Goal: Task Accomplishment & Management: Complete application form

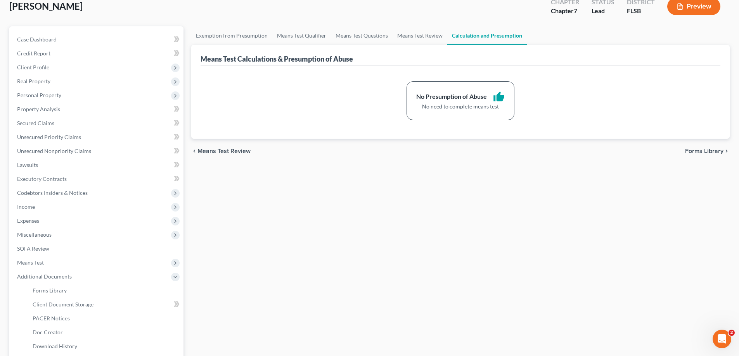
scroll to position [126, 0]
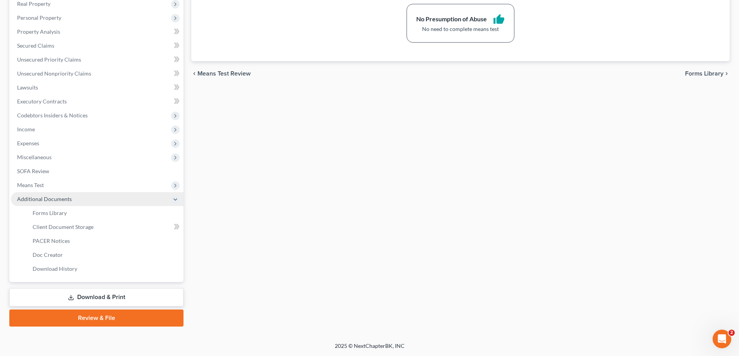
click at [47, 200] on span "Additional Documents" at bounding box center [44, 199] width 55 height 7
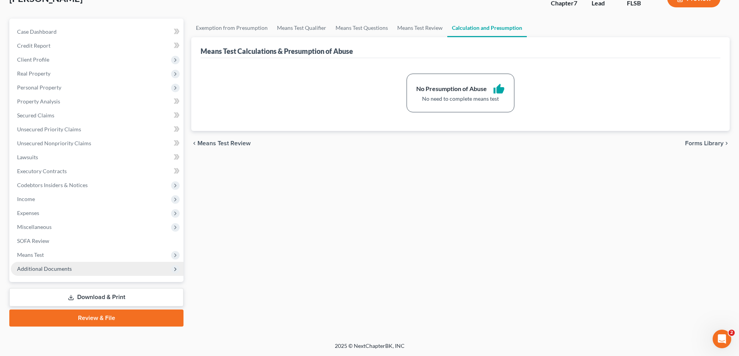
scroll to position [56, 0]
click at [59, 268] on span "Additional Documents" at bounding box center [44, 269] width 55 height 7
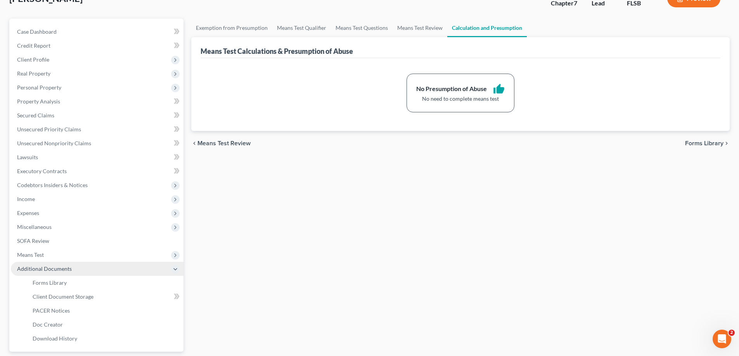
scroll to position [126, 0]
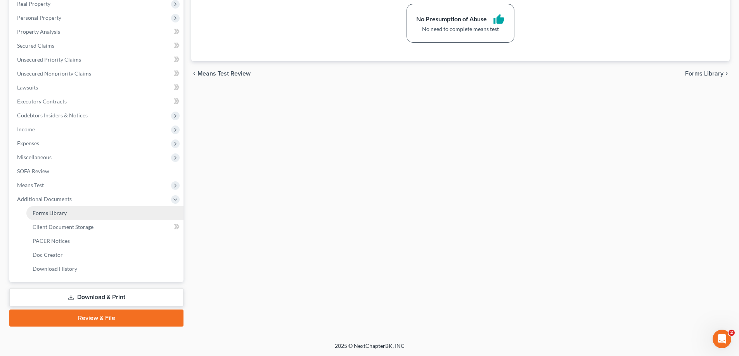
click at [60, 214] on span "Forms Library" at bounding box center [50, 213] width 34 height 7
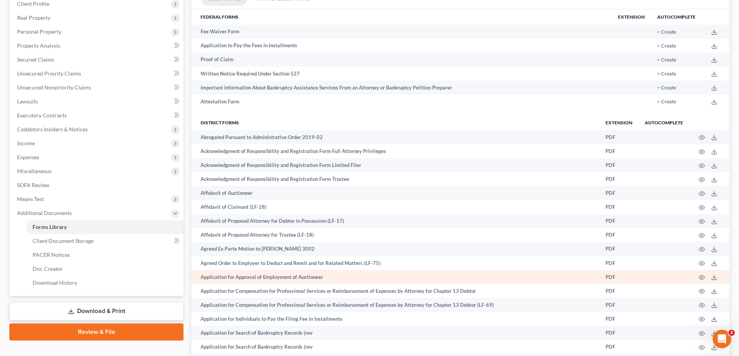
scroll to position [116, 0]
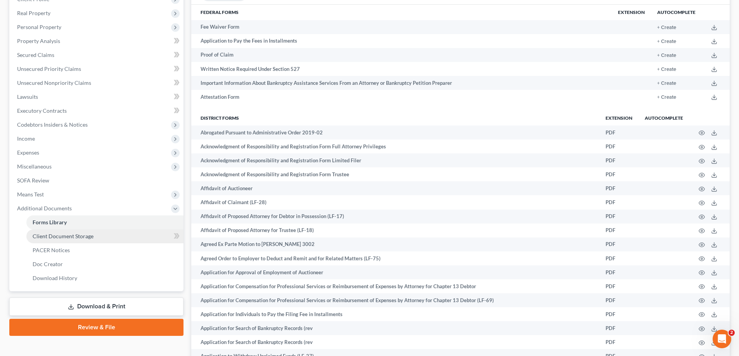
click at [72, 236] on span "Client Document Storage" at bounding box center [63, 236] width 61 height 7
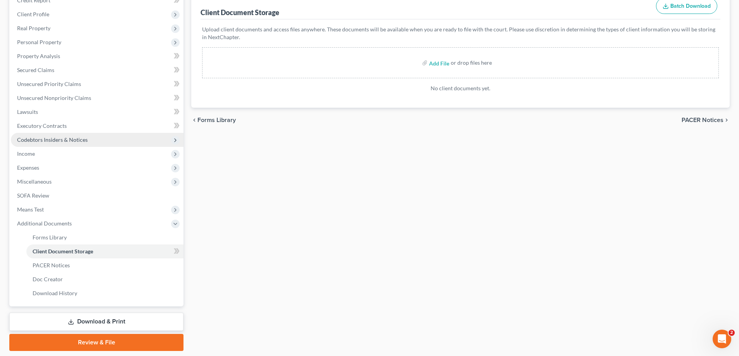
scroll to position [126, 0]
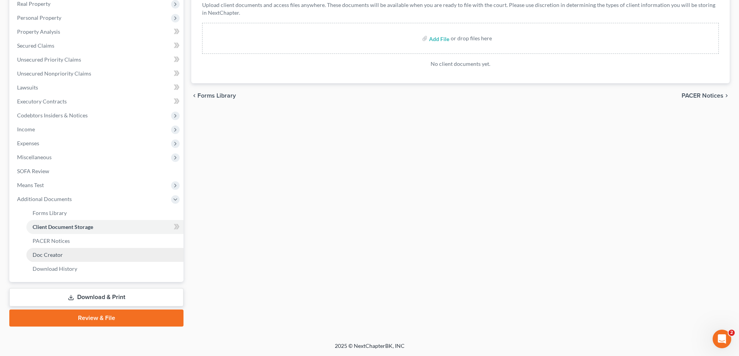
click at [58, 255] on span "Doc Creator" at bounding box center [48, 255] width 30 height 7
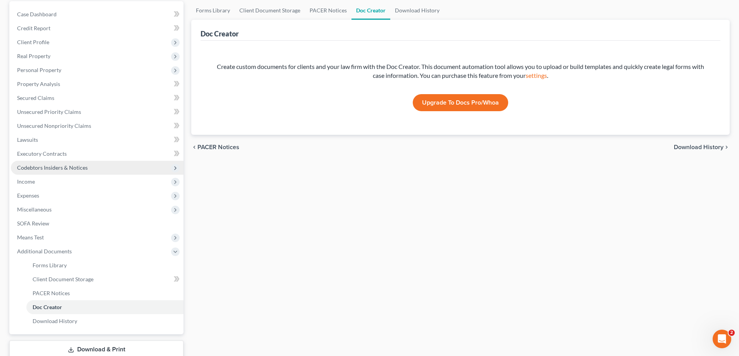
scroll to position [78, 0]
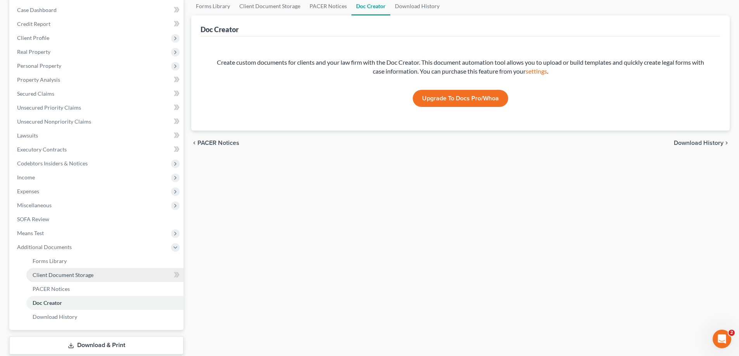
click at [61, 275] on span "Client Document Storage" at bounding box center [63, 275] width 61 height 7
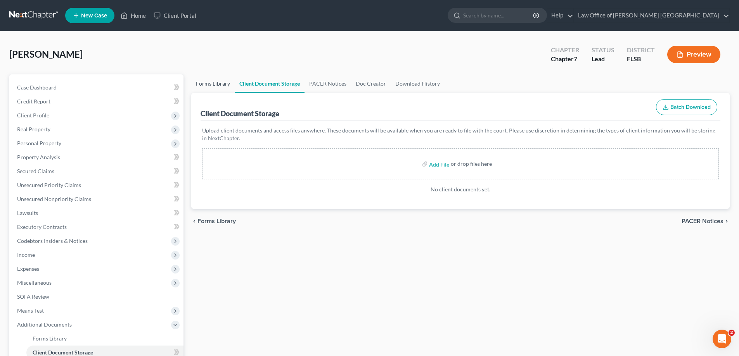
click at [216, 85] on link "Forms Library" at bounding box center [212, 83] width 43 height 19
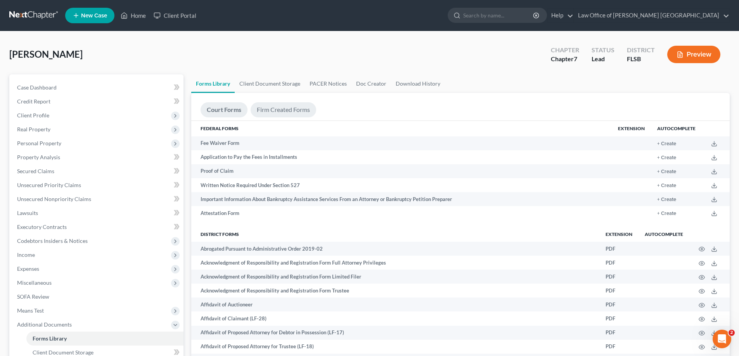
click at [295, 110] on link "Firm Created Forms" at bounding box center [284, 109] width 66 height 15
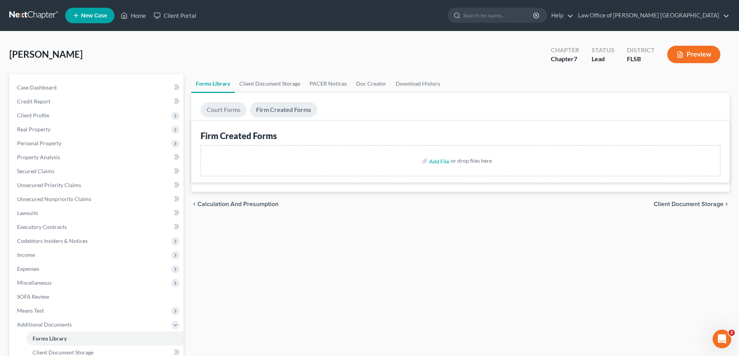
click at [232, 110] on link "Court Forms" at bounding box center [224, 109] width 46 height 15
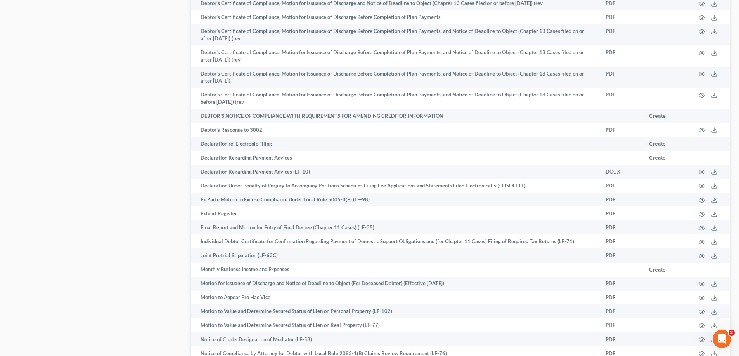
scroll to position [931, 0]
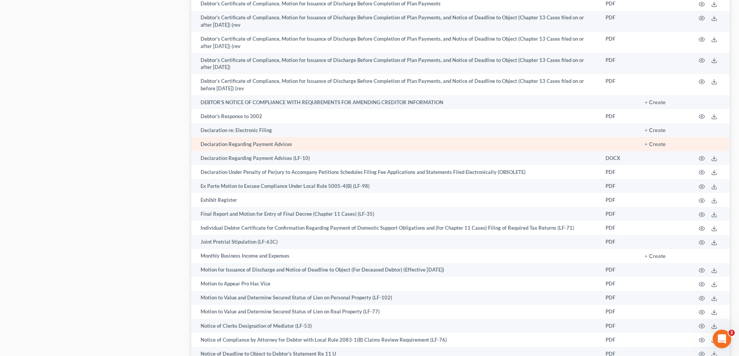
click at [269, 147] on td "Declaration Regarding Payment Advices" at bounding box center [395, 144] width 408 height 14
click at [655, 146] on button "+ Create" at bounding box center [655, 144] width 21 height 5
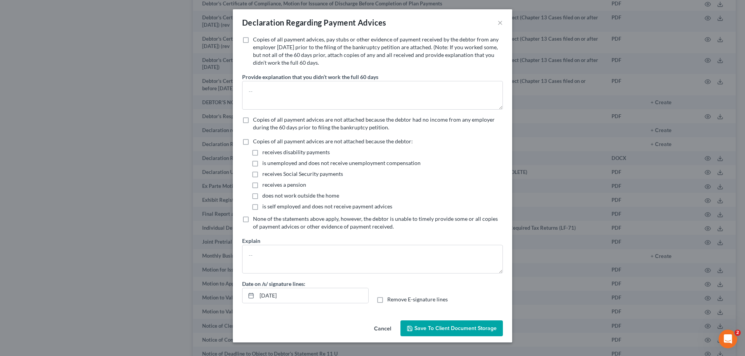
click at [253, 41] on label "Copies of all payment advices, pay stubs or other evidence of payment received …" at bounding box center [378, 51] width 250 height 31
click at [256, 41] on input "Copies of all payment advices, pay stubs or other evidence of payment received …" at bounding box center [258, 38] width 5 height 5
checkbox input "true"
click at [445, 330] on span "Save to Client Document Storage" at bounding box center [455, 328] width 82 height 7
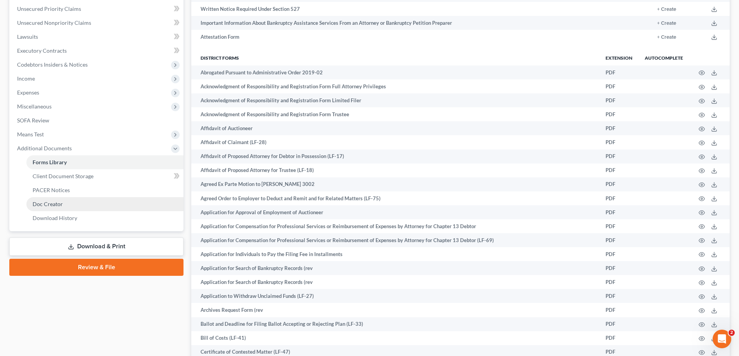
scroll to position [194, 0]
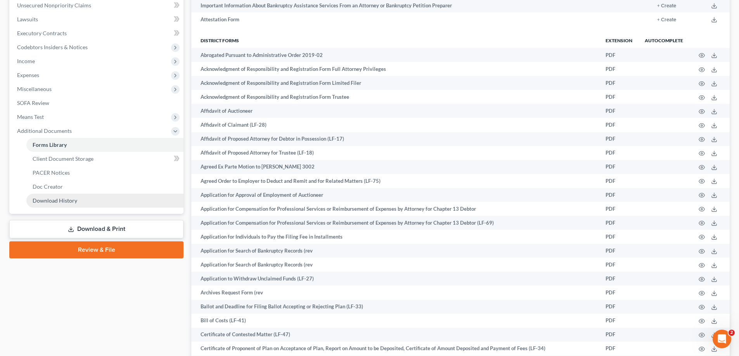
click at [60, 201] on span "Download History" at bounding box center [55, 200] width 45 height 7
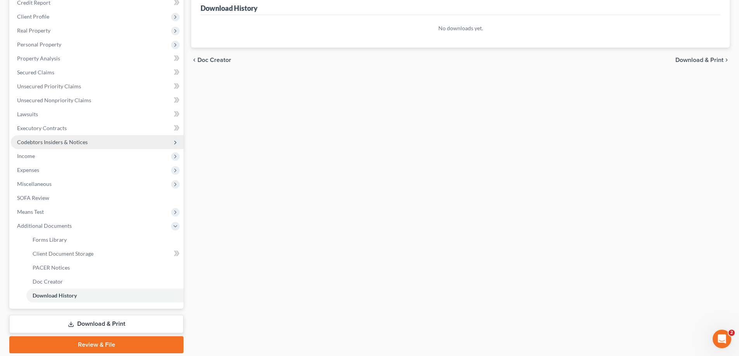
scroll to position [116, 0]
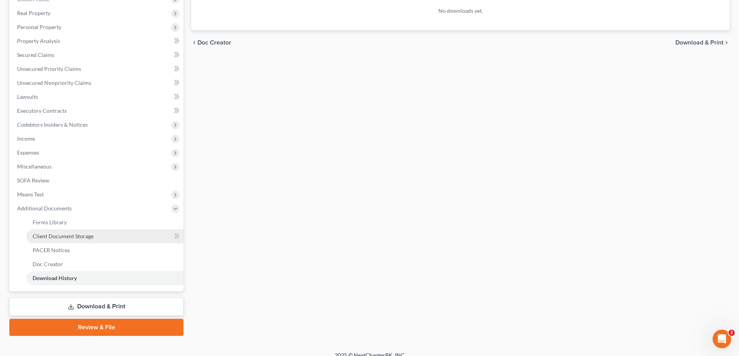
click at [60, 236] on span "Client Document Storage" at bounding box center [63, 236] width 61 height 7
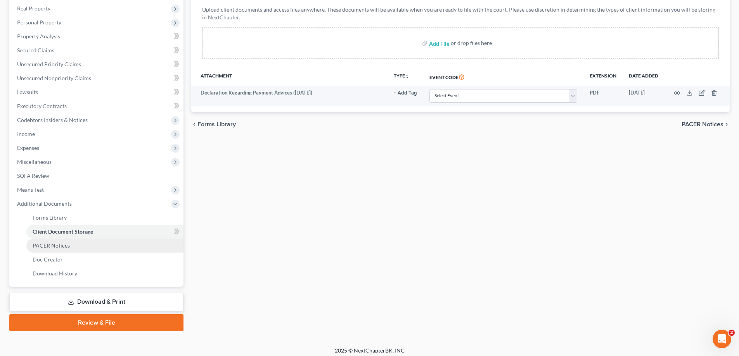
scroll to position [126, 0]
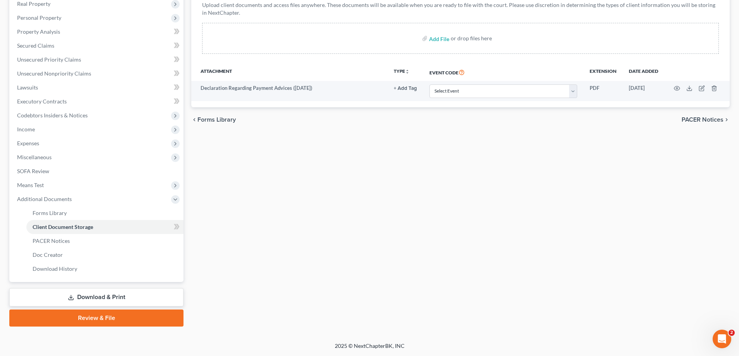
click at [105, 298] on link "Download & Print" at bounding box center [96, 298] width 174 height 18
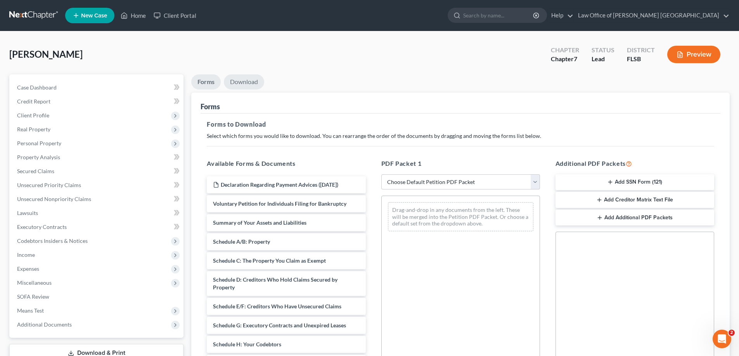
click at [246, 80] on link "Download" at bounding box center [244, 81] width 40 height 15
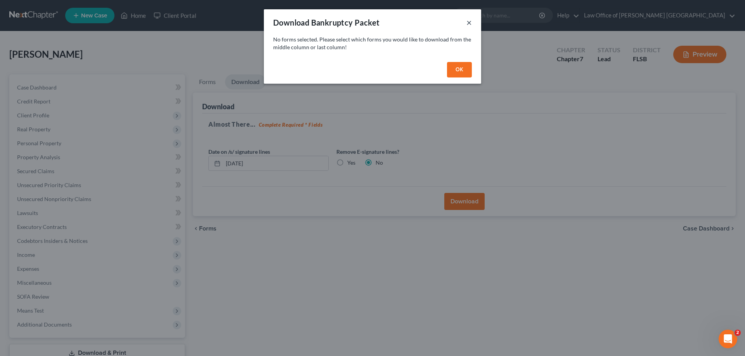
click at [467, 23] on button "×" at bounding box center [468, 22] width 5 height 9
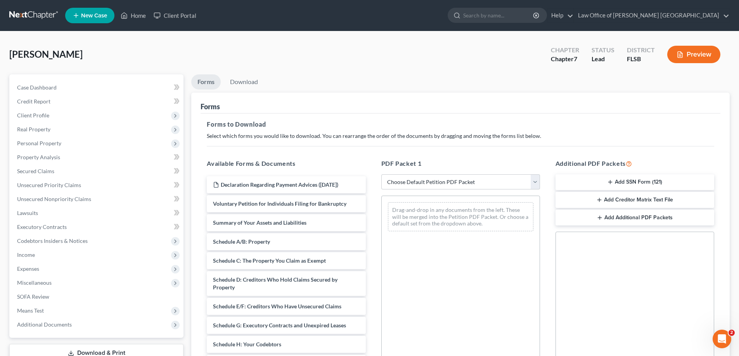
click at [209, 82] on link "Forms" at bounding box center [205, 81] width 29 height 15
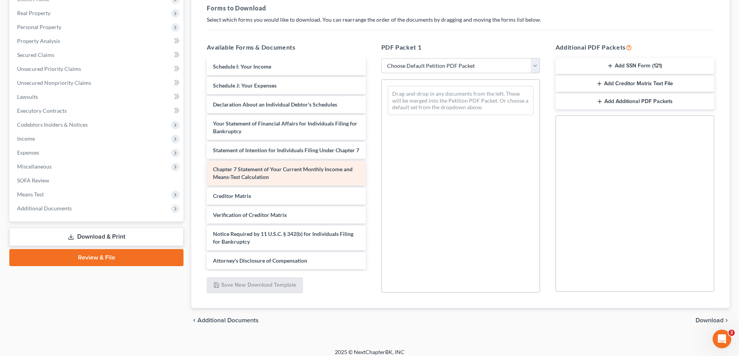
scroll to position [123, 0]
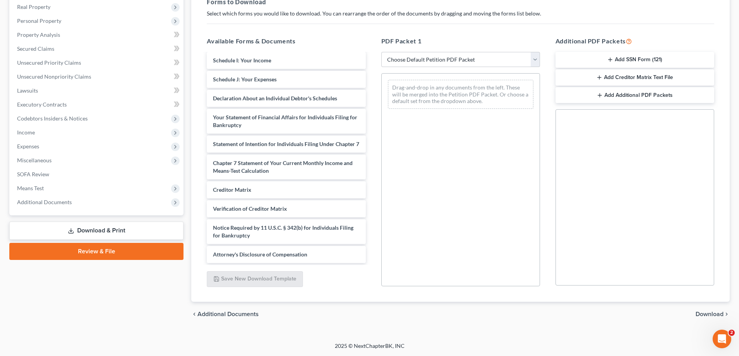
click at [626, 59] on button "Add SSN Form (121)" at bounding box center [634, 60] width 159 height 16
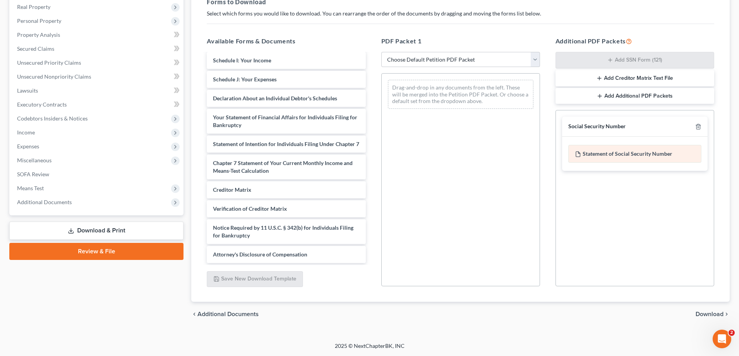
click at [628, 156] on div "Statement of Social Security Number" at bounding box center [634, 154] width 133 height 18
click at [621, 152] on div "Statement of Social Security Number" at bounding box center [634, 154] width 133 height 18
click at [707, 315] on span "Download" at bounding box center [709, 314] width 28 height 6
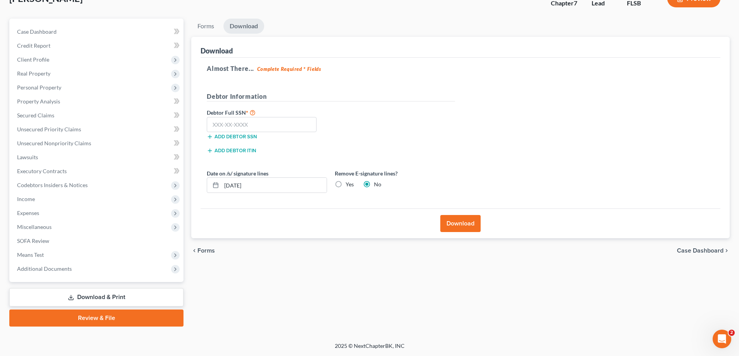
scroll to position [56, 0]
click at [238, 127] on input "text" at bounding box center [262, 125] width 110 height 16
click at [214, 124] on input "text" at bounding box center [262, 125] width 110 height 16
type input "591-53-5503"
click at [455, 223] on button "Download" at bounding box center [460, 223] width 40 height 17
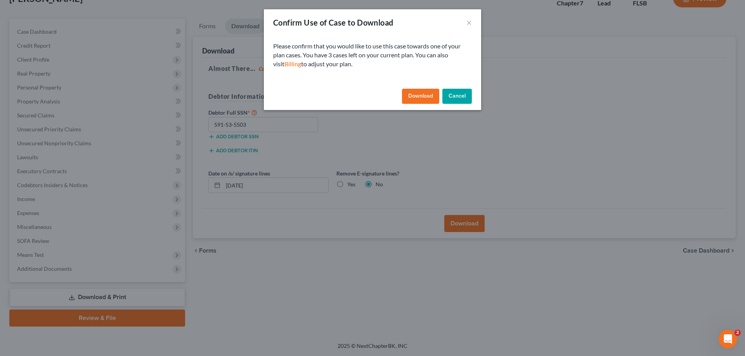
click at [427, 96] on button "Download" at bounding box center [420, 97] width 37 height 16
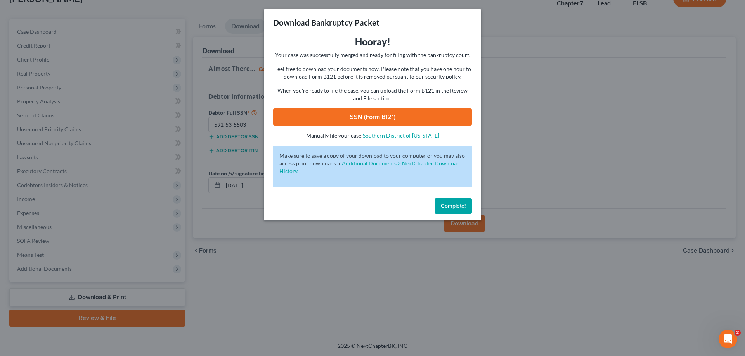
click at [375, 119] on link "SSN (Form B121)" at bounding box center [372, 117] width 199 height 17
click at [456, 207] on span "Complete!" at bounding box center [453, 206] width 25 height 7
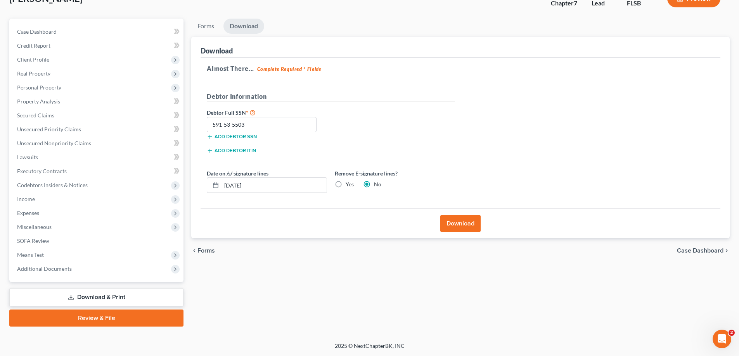
drag, startPoint x: 323, startPoint y: 282, endPoint x: 401, endPoint y: 210, distance: 105.9
click at [323, 282] on div "Forms Download Forms Forms to Download Select which forms you would like to dow…" at bounding box center [460, 173] width 546 height 308
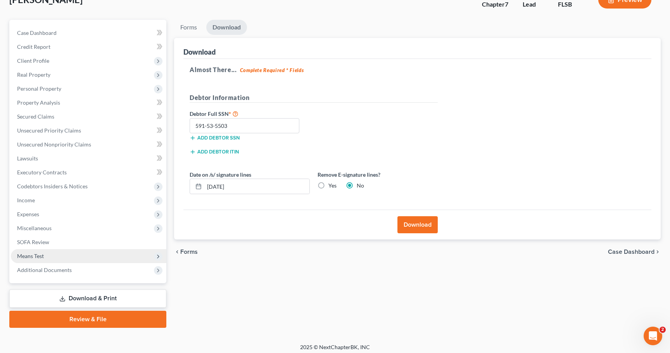
scroll to position [59, 0]
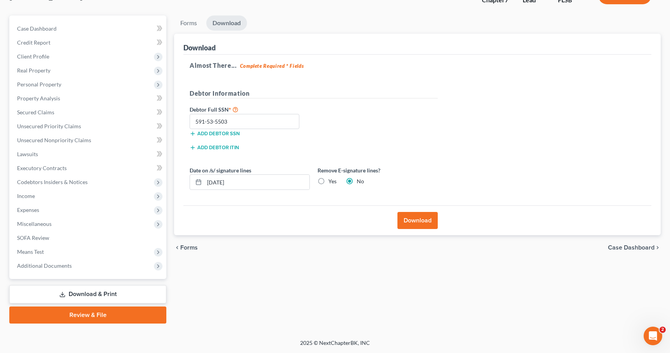
click at [107, 294] on link "Download & Print" at bounding box center [87, 294] width 157 height 18
click at [118, 296] on link "Download & Print" at bounding box center [87, 294] width 157 height 18
click at [95, 316] on link "Review & File" at bounding box center [87, 315] width 157 height 17
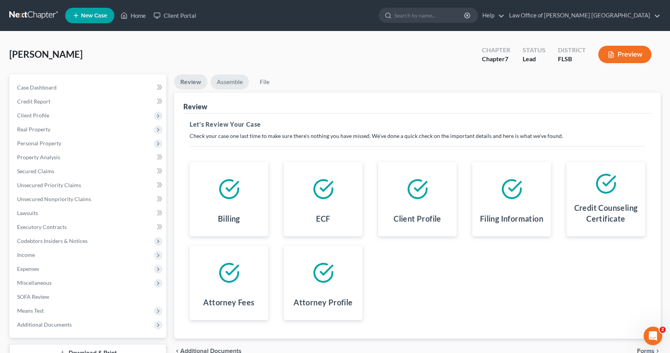
click at [229, 82] on link "Assemble" at bounding box center [230, 81] width 38 height 15
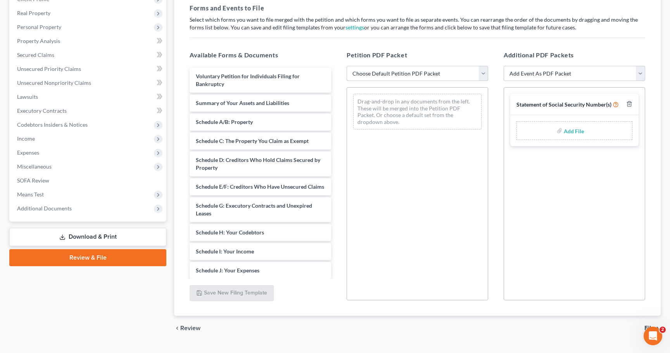
click at [485, 77] on select "Choose Default Petition PDF Packet Emergency Filing (Voluntary Petition and Cre…" at bounding box center [418, 74] width 142 height 16
select select "1"
click at [347, 66] on select "Choose Default Petition PDF Packet Emergency Filing (Voluntary Petition and Cre…" at bounding box center [418, 74] width 142 height 16
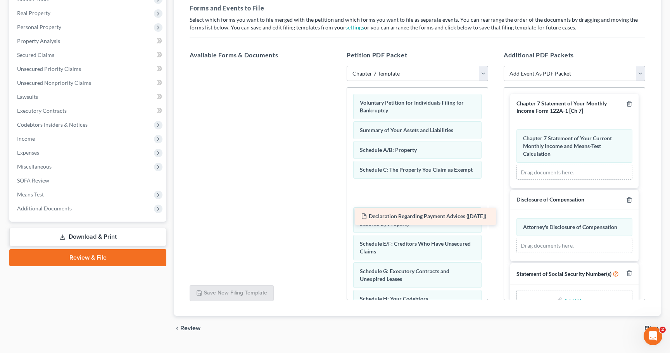
drag, startPoint x: 292, startPoint y: 80, endPoint x: 457, endPoint y: 220, distance: 216.6
click at [337, 66] on div "Declaration Regarding Payment Advices ([DATE]) Declaration Regarding Payment Ad…" at bounding box center [260, 66] width 154 height 0
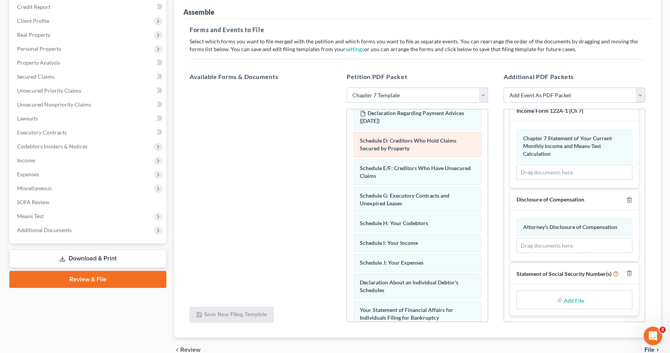
scroll to position [116, 0]
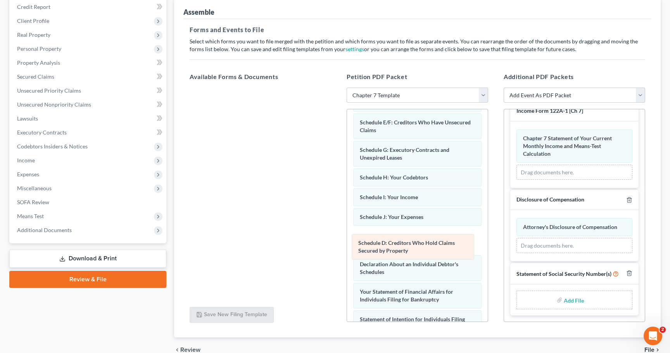
drag, startPoint x: 429, startPoint y: 130, endPoint x: 427, endPoint y: 243, distance: 112.9
click at [427, 243] on div "Schedule D: Creditors Who Hold Claims Secured by Property Voluntary Petition fo…" at bounding box center [417, 220] width 141 height 454
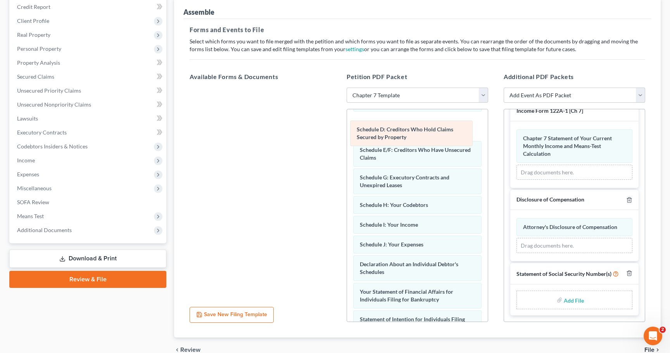
drag, startPoint x: 425, startPoint y: 248, endPoint x: 422, endPoint y: 134, distance: 114.1
click at [422, 134] on div "Schedule D: Creditors Who Hold Claims Secured by Property Voluntary Petition fo…" at bounding box center [417, 220] width 141 height 454
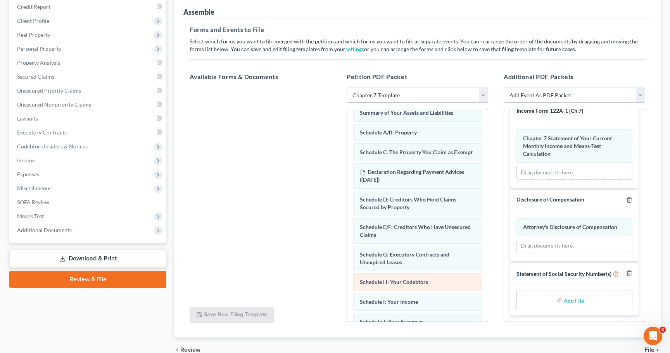
scroll to position [39, 0]
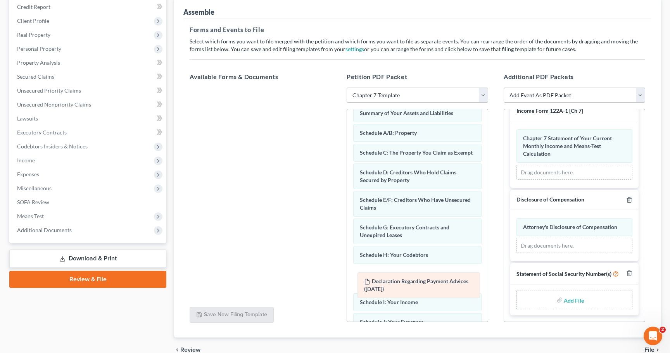
drag, startPoint x: 423, startPoint y: 181, endPoint x: 428, endPoint y: 283, distance: 101.3
click at [428, 283] on div "Declaration Regarding Payment Advices ([DATE]) Voluntary Petition for Individua…" at bounding box center [417, 298] width 141 height 454
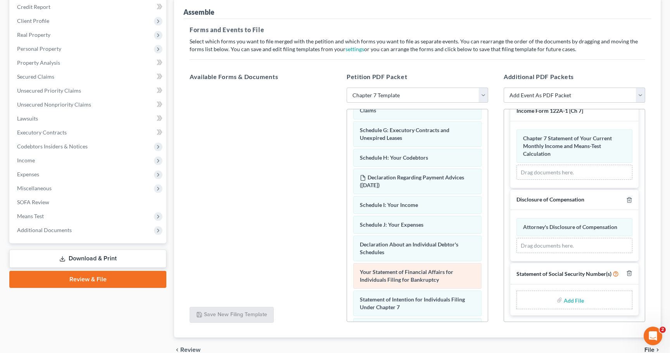
scroll to position [155, 0]
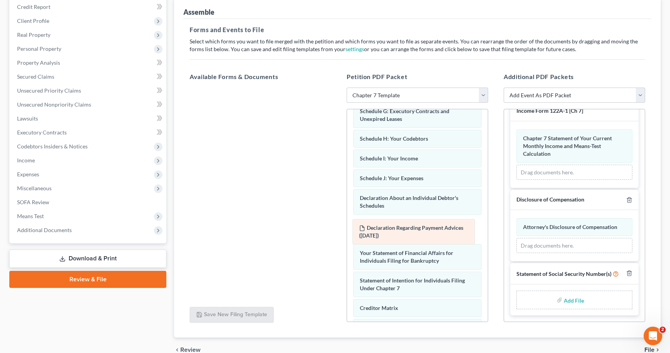
drag, startPoint x: 421, startPoint y: 168, endPoint x: 420, endPoint y: 230, distance: 61.7
click at [420, 230] on div "Declaration Regarding Payment Advices ([DATE]) Voluntary Petition for Individua…" at bounding box center [417, 181] width 141 height 454
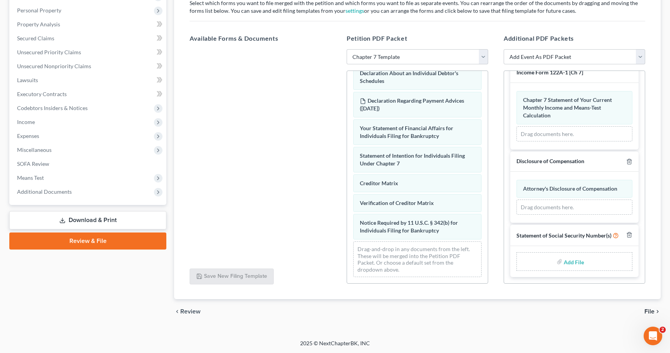
scroll to position [133, 0]
click at [627, 233] on polyline "button" at bounding box center [629, 233] width 5 height 0
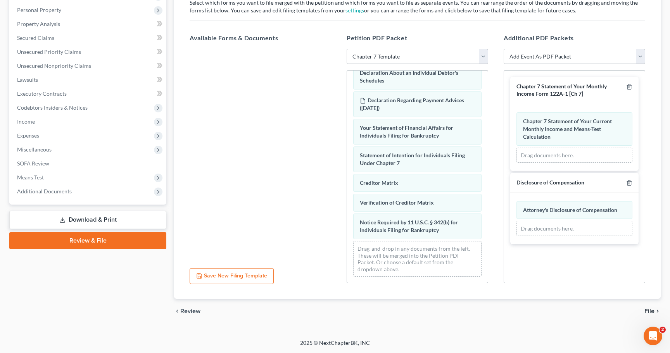
scroll to position [0, 0]
click at [642, 59] on select "Add Event As PDF Packet Affidavit Notice of Case Reassignment Affidavit to Defe…" at bounding box center [575, 57] width 142 height 16
select select "27"
click at [504, 49] on select "Add Event As PDF Packet Affidavit Notice of Case Reassignment Affidavit to Defe…" at bounding box center [575, 57] width 142 height 16
select select
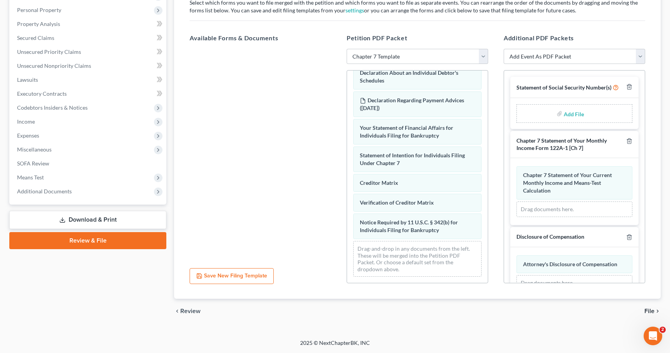
click at [570, 121] on input "file" at bounding box center [573, 114] width 19 height 14
type input "C:\fakepath\Stmt of SSN 121.pdf"
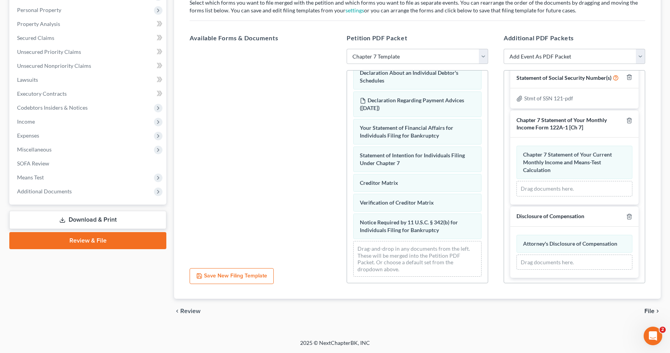
scroll to position [18, 0]
click at [651, 312] on span "File" at bounding box center [650, 311] width 10 height 6
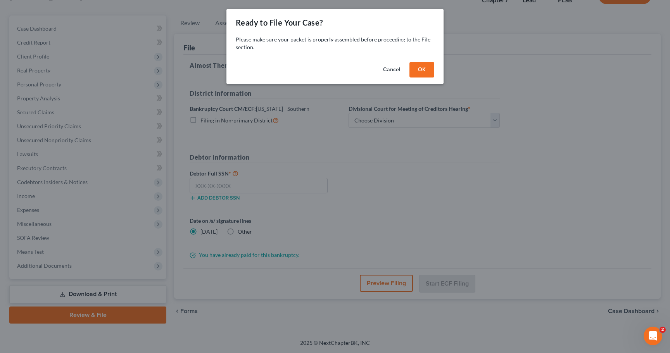
scroll to position [59, 0]
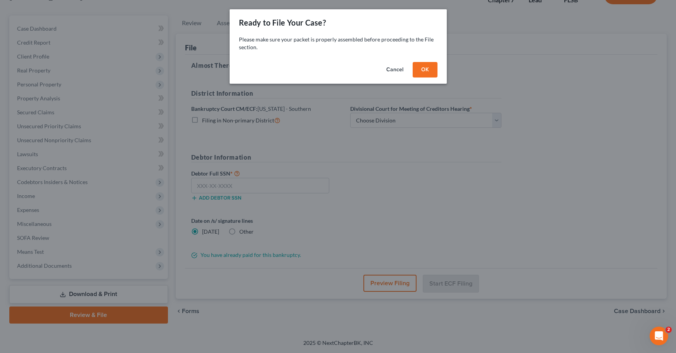
click at [423, 73] on button "OK" at bounding box center [425, 70] width 25 height 16
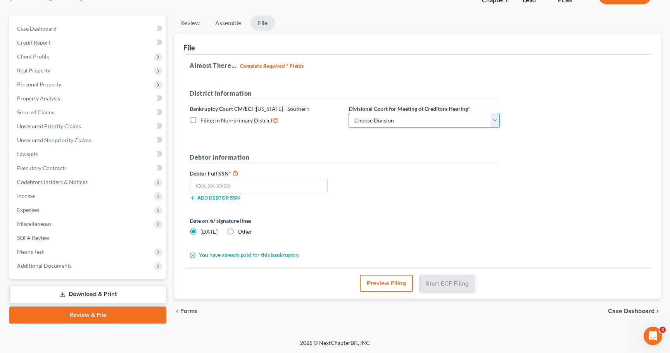
click at [496, 123] on select "Choose Division [GEOGRAPHIC_DATA] [GEOGRAPHIC_DATA] [GEOGRAPHIC_DATA]" at bounding box center [424, 121] width 151 height 16
select select "1"
click at [349, 113] on select "Choose Division [GEOGRAPHIC_DATA] [GEOGRAPHIC_DATA] [GEOGRAPHIC_DATA]" at bounding box center [424, 121] width 151 height 16
click at [205, 188] on input "text" at bounding box center [259, 186] width 138 height 16
click at [202, 183] on input "text" at bounding box center [259, 186] width 138 height 16
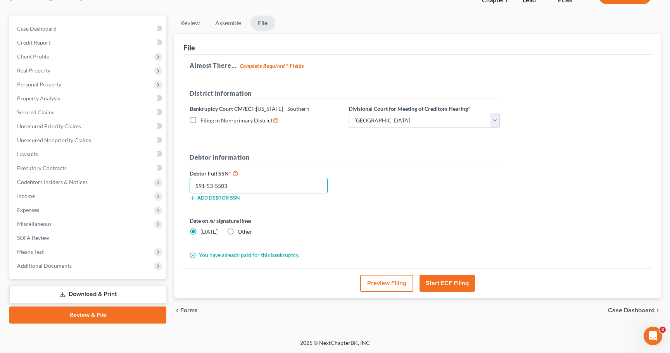
type input "591-53-5503"
click at [446, 282] on button "Start ECF Filing" at bounding box center [447, 283] width 55 height 17
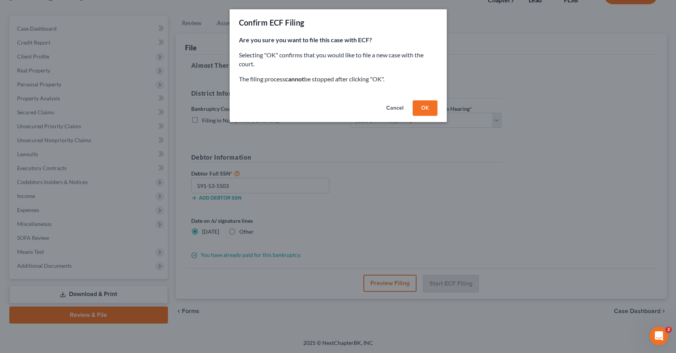
click at [423, 109] on button "OK" at bounding box center [425, 108] width 25 height 16
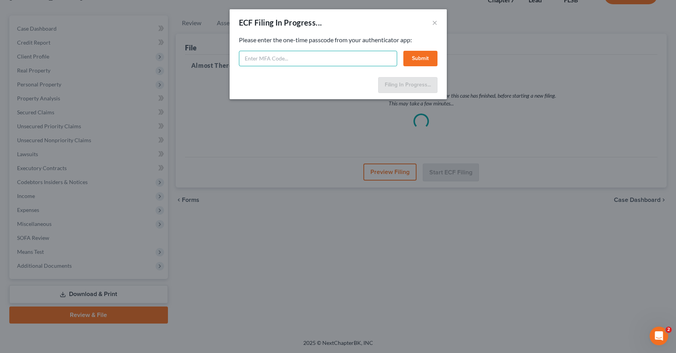
click at [264, 60] on input "text" at bounding box center [318, 59] width 158 height 16
type input "957650"
click at [410, 62] on button "Submit" at bounding box center [420, 59] width 34 height 16
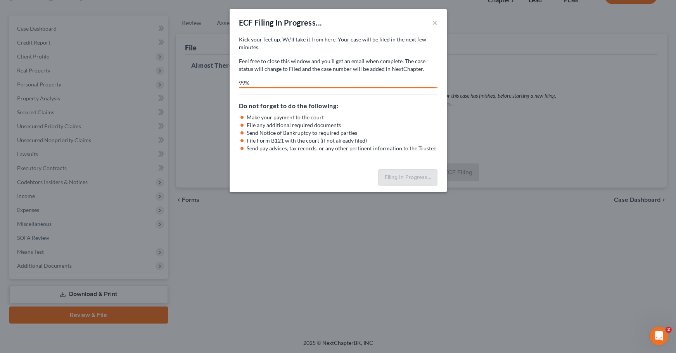
select select "1"
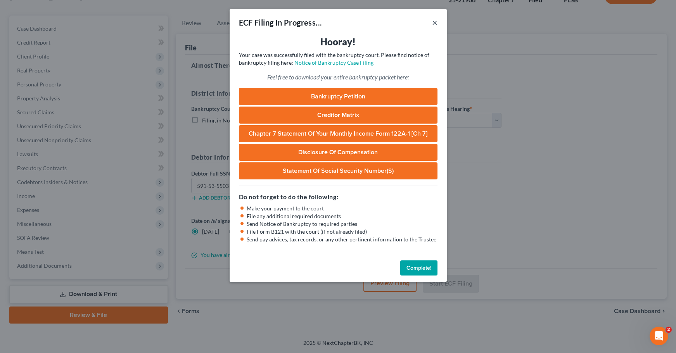
click at [433, 24] on button "×" at bounding box center [434, 22] width 5 height 9
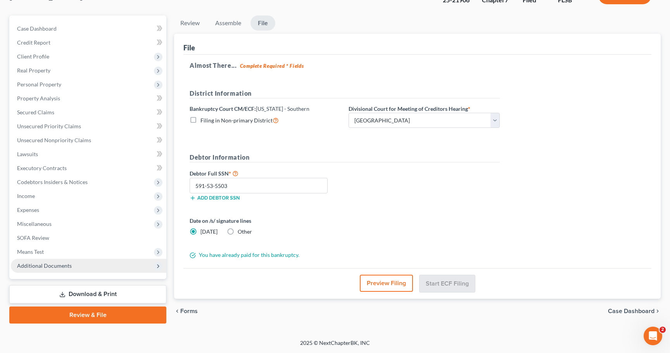
click at [69, 267] on span "Additional Documents" at bounding box center [44, 266] width 55 height 7
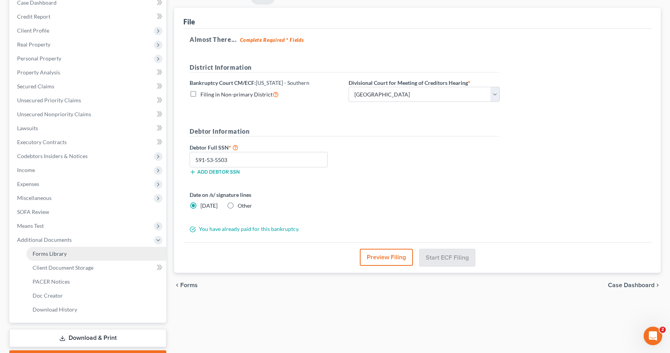
scroll to position [129, 0]
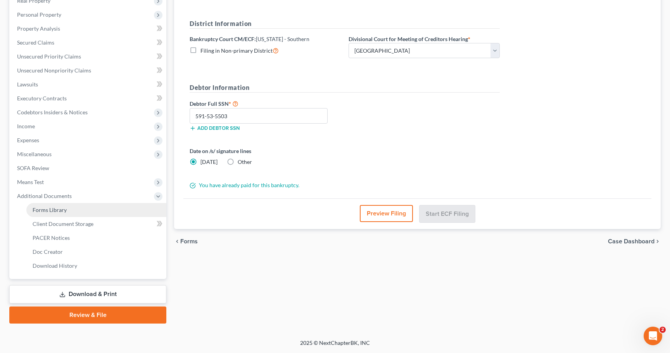
click at [56, 209] on span "Forms Library" at bounding box center [50, 210] width 34 height 7
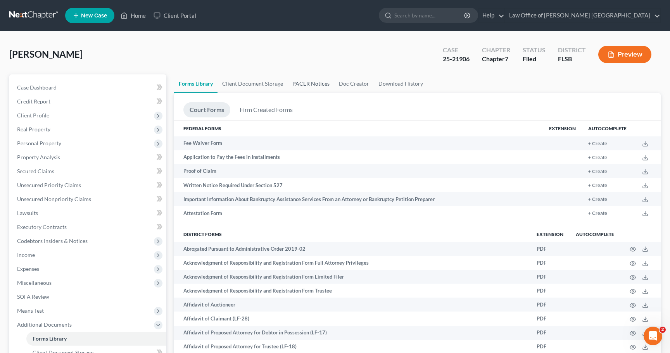
click at [315, 85] on link "PACER Notices" at bounding box center [311, 83] width 47 height 19
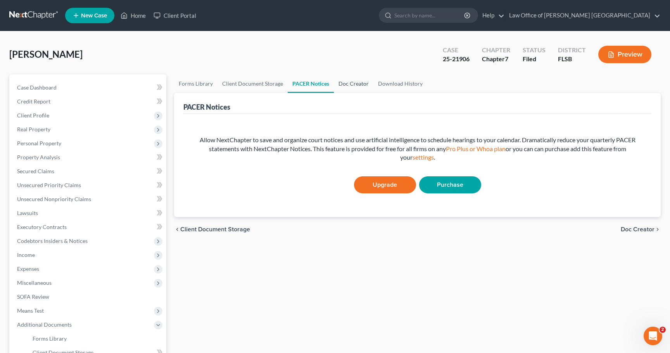
click at [356, 88] on link "Doc Creator" at bounding box center [354, 83] width 40 height 19
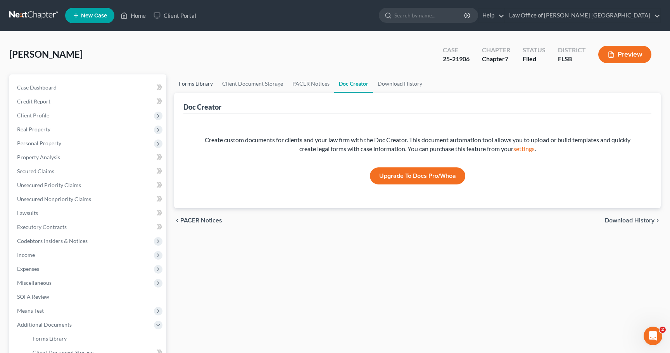
click at [201, 84] on link "Forms Library" at bounding box center [195, 83] width 43 height 19
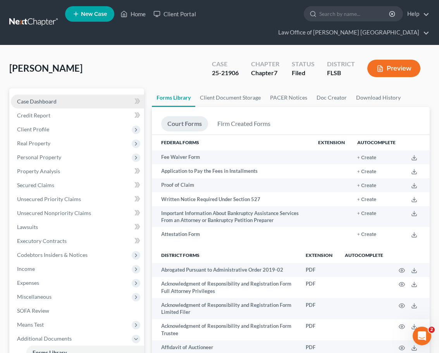
click at [40, 104] on span "Case Dashboard" at bounding box center [37, 101] width 40 height 7
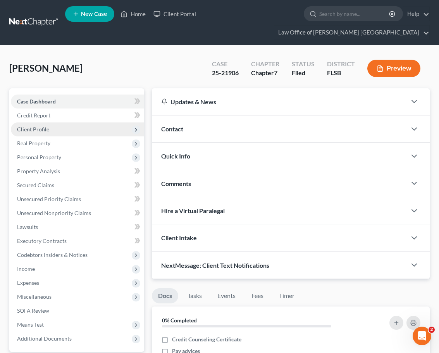
click at [36, 129] on span "Client Profile" at bounding box center [33, 129] width 32 height 7
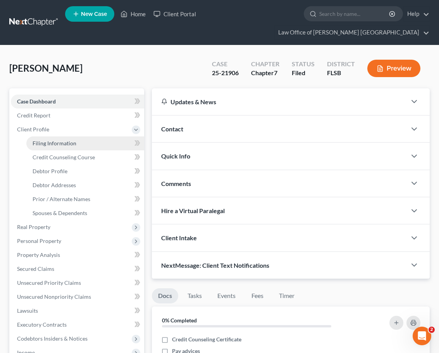
click at [53, 145] on span "Filing Information" at bounding box center [55, 143] width 44 height 7
select select "1"
select select "0"
select select "17"
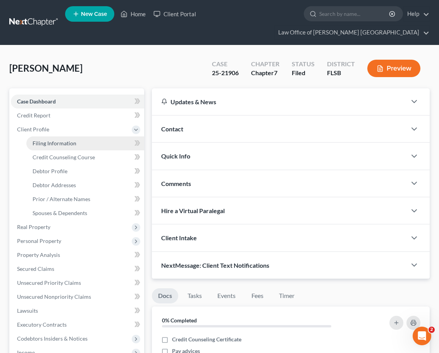
select select "0"
select select "9"
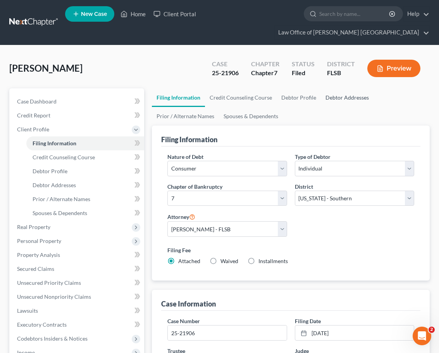
click at [350, 100] on link "Debtor Addresses" at bounding box center [347, 97] width 53 height 19
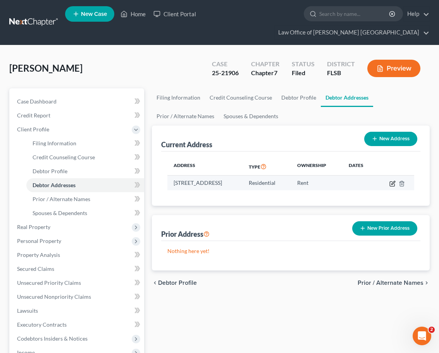
click at [395, 183] on icon "button" at bounding box center [393, 182] width 3 height 3
select select "9"
select select "42"
select select "0"
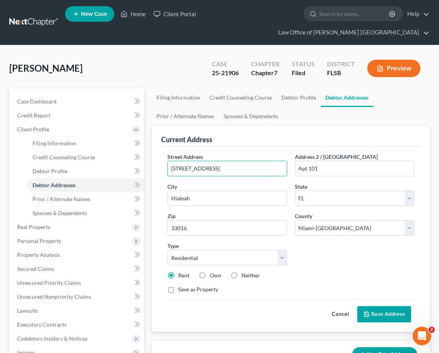
drag, startPoint x: 224, startPoint y: 169, endPoint x: 166, endPoint y: 169, distance: 57.8
click at [166, 169] on div "Street Address * [STREET_ADDRESS]" at bounding box center [227, 165] width 127 height 24
